Goal: Find specific page/section: Find specific page/section

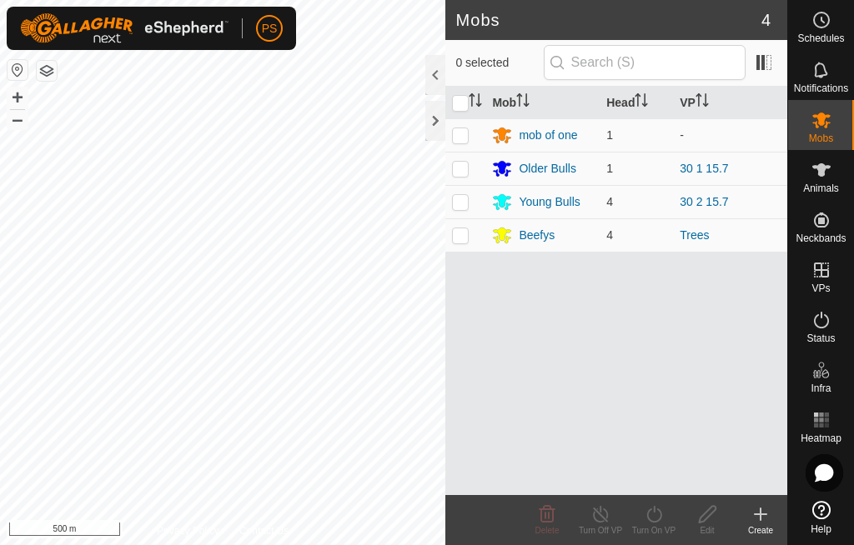
click at [468, 168] on p-checkbox at bounding box center [460, 168] width 17 height 13
checkbox input "true"
click at [461, 198] on p-checkbox at bounding box center [460, 201] width 17 height 13
checkbox input "true"
click at [605, 513] on icon at bounding box center [600, 514] width 21 height 20
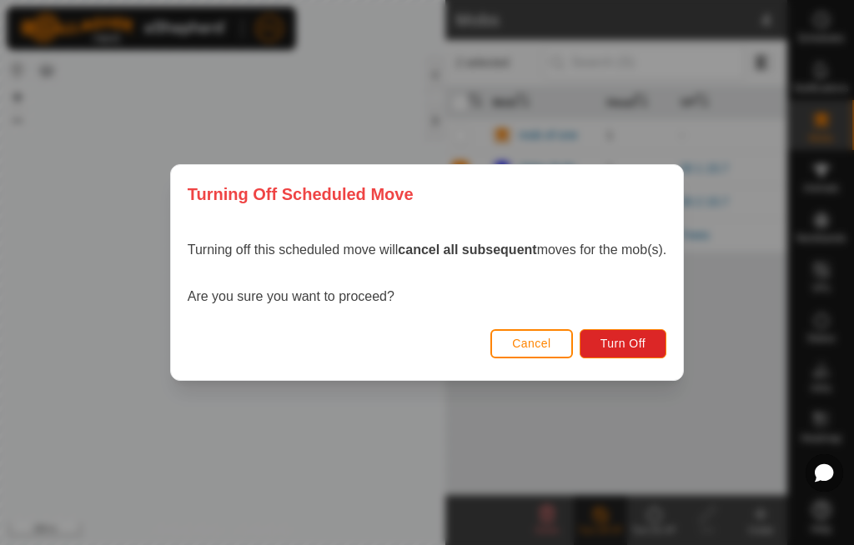
click at [638, 343] on span "Turn Off" at bounding box center [623, 343] width 46 height 13
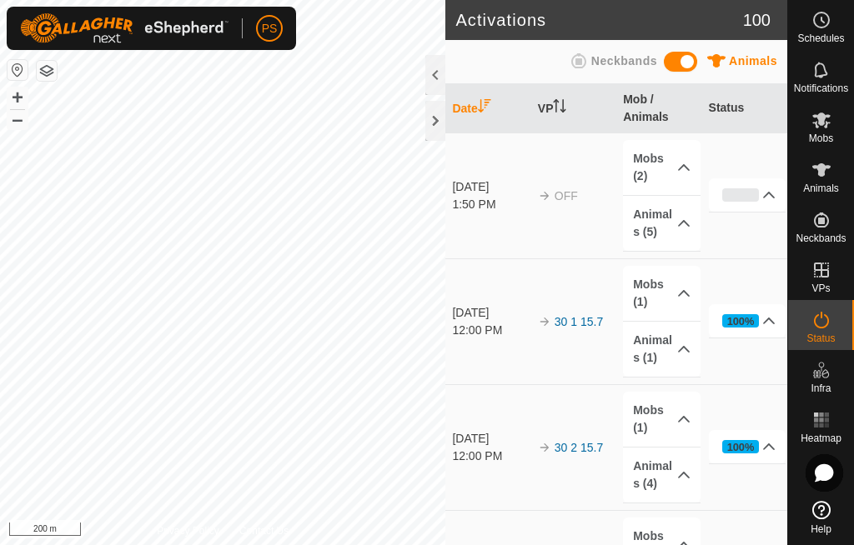
click at [773, 200] on icon at bounding box center [768, 194] width 13 height 13
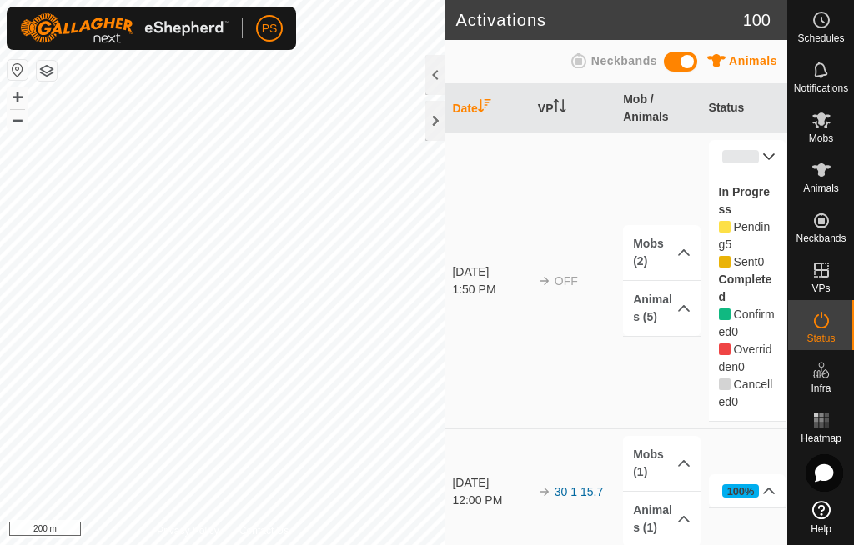
click at [435, 121] on div at bounding box center [435, 121] width 20 height 40
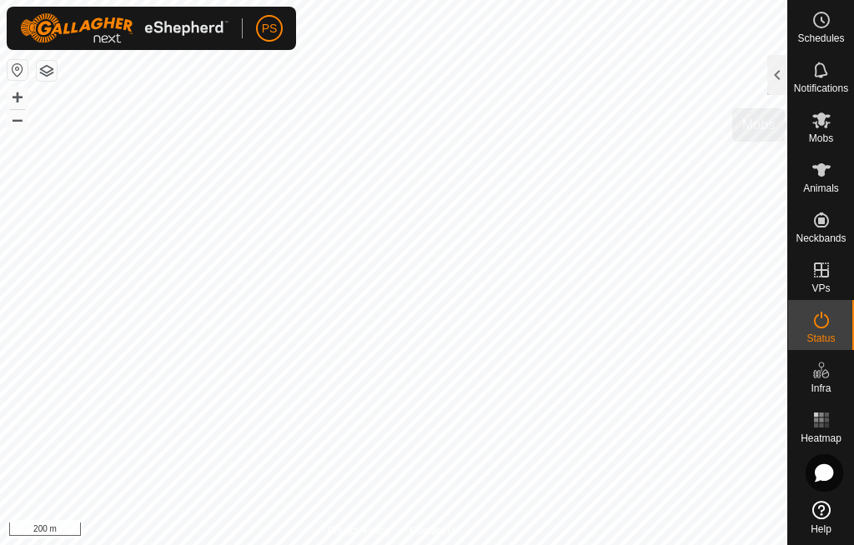
click at [846, 126] on div "Mobs" at bounding box center [821, 125] width 66 height 50
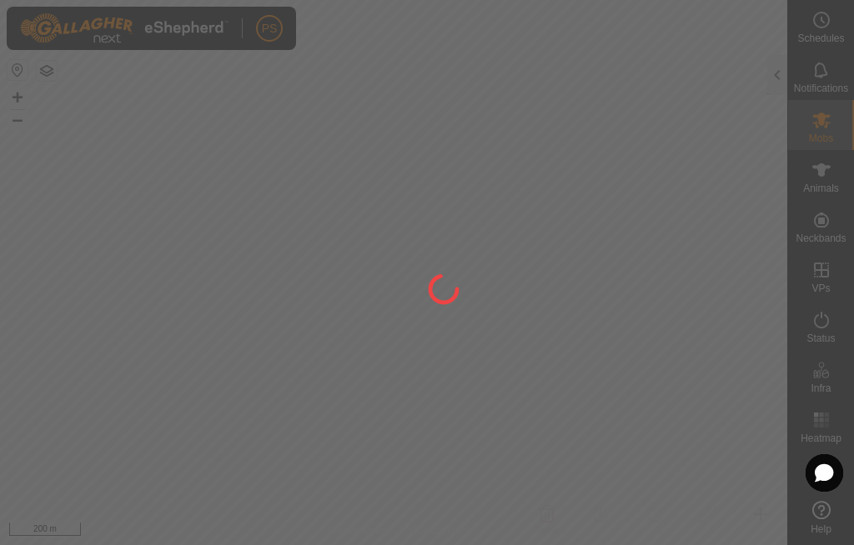
click at [829, 125] on div at bounding box center [427, 272] width 854 height 545
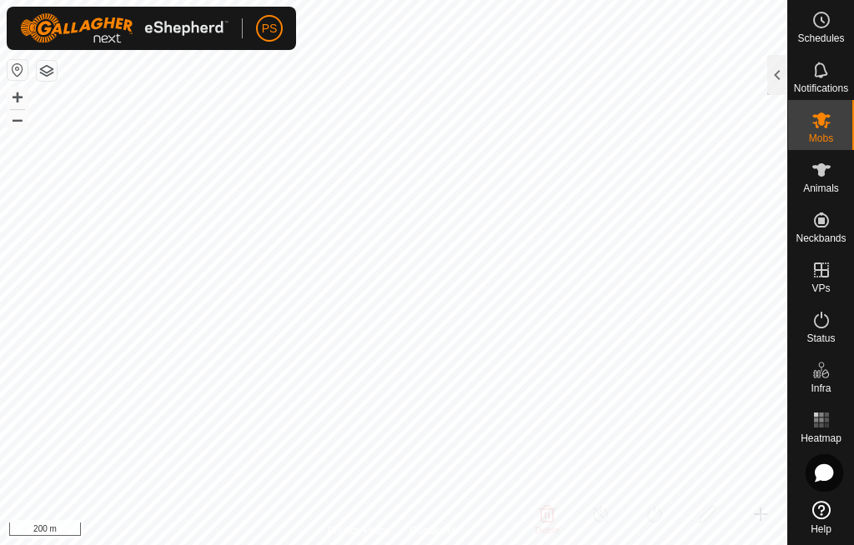
click at [780, 58] on div at bounding box center [777, 75] width 20 height 40
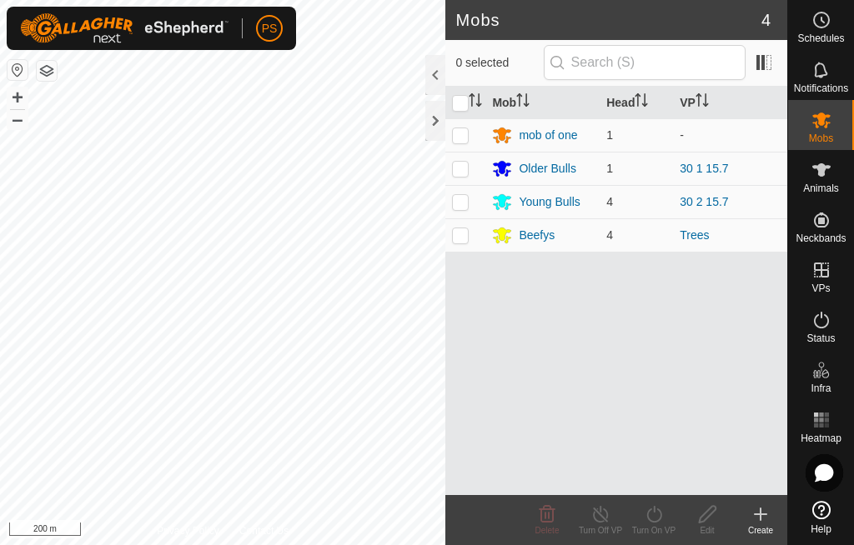
click at [468, 195] on p-checkbox at bounding box center [460, 201] width 17 height 13
click at [463, 202] on p-checkbox at bounding box center [460, 201] width 17 height 13
checkbox input "false"
click at [550, 197] on div "Young Bulls" at bounding box center [548, 202] width 61 height 18
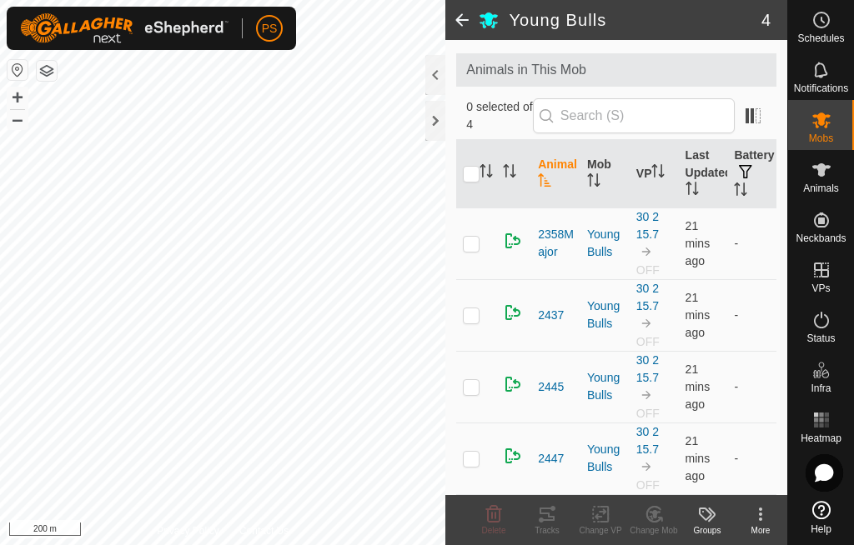
scroll to position [78, 0]
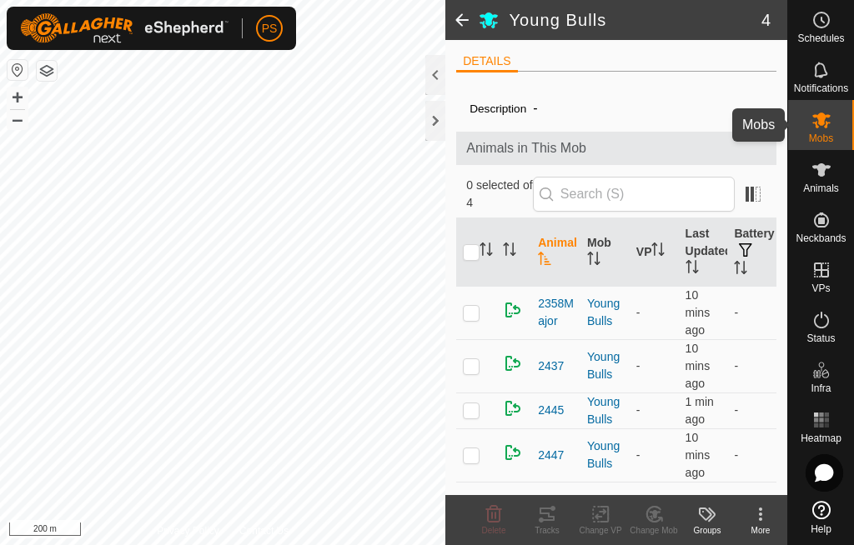
click at [829, 123] on icon at bounding box center [821, 121] width 18 height 16
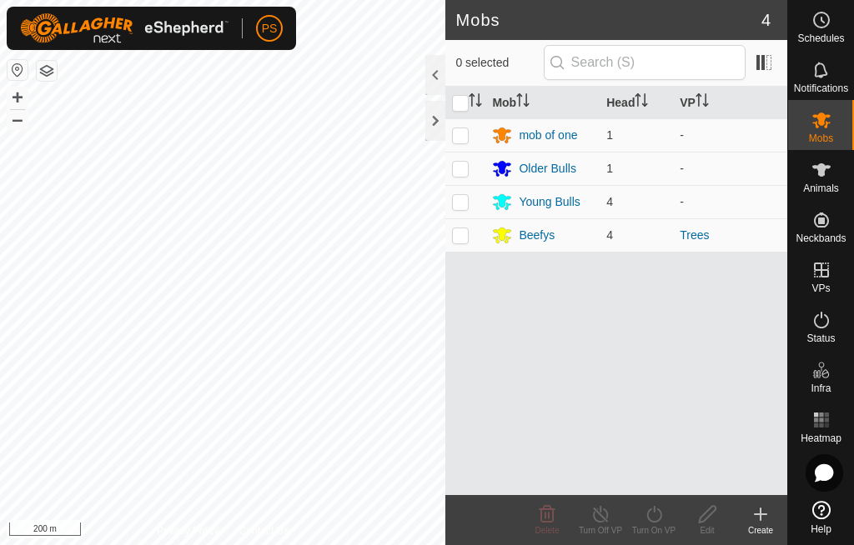
click at [550, 174] on div "Older Bulls" at bounding box center [546, 169] width 57 height 18
